Goal: Find specific page/section: Find specific page/section

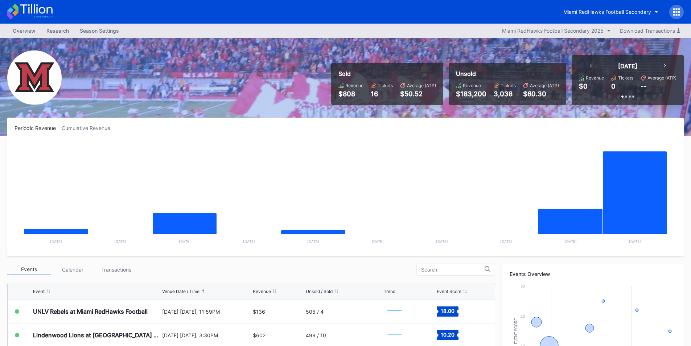
drag, startPoint x: 425, startPoint y: 181, endPoint x: 409, endPoint y: 172, distance: 18.7
click at [425, 181] on rect "Chart title" at bounding box center [346, 194] width 662 height 109
